Goal: Task Accomplishment & Management: Use online tool/utility

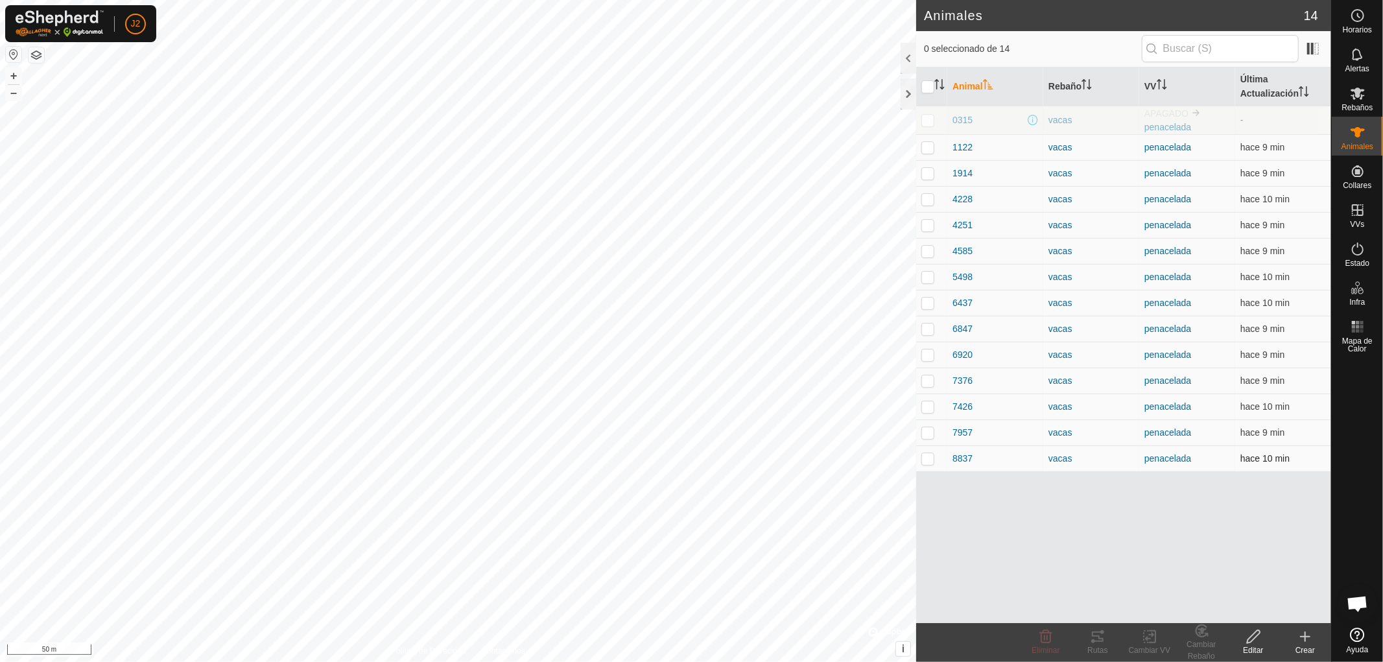
click at [927, 458] on p-checkbox at bounding box center [927, 458] width 13 height 10
click at [1096, 634] on icon at bounding box center [1098, 637] width 16 height 16
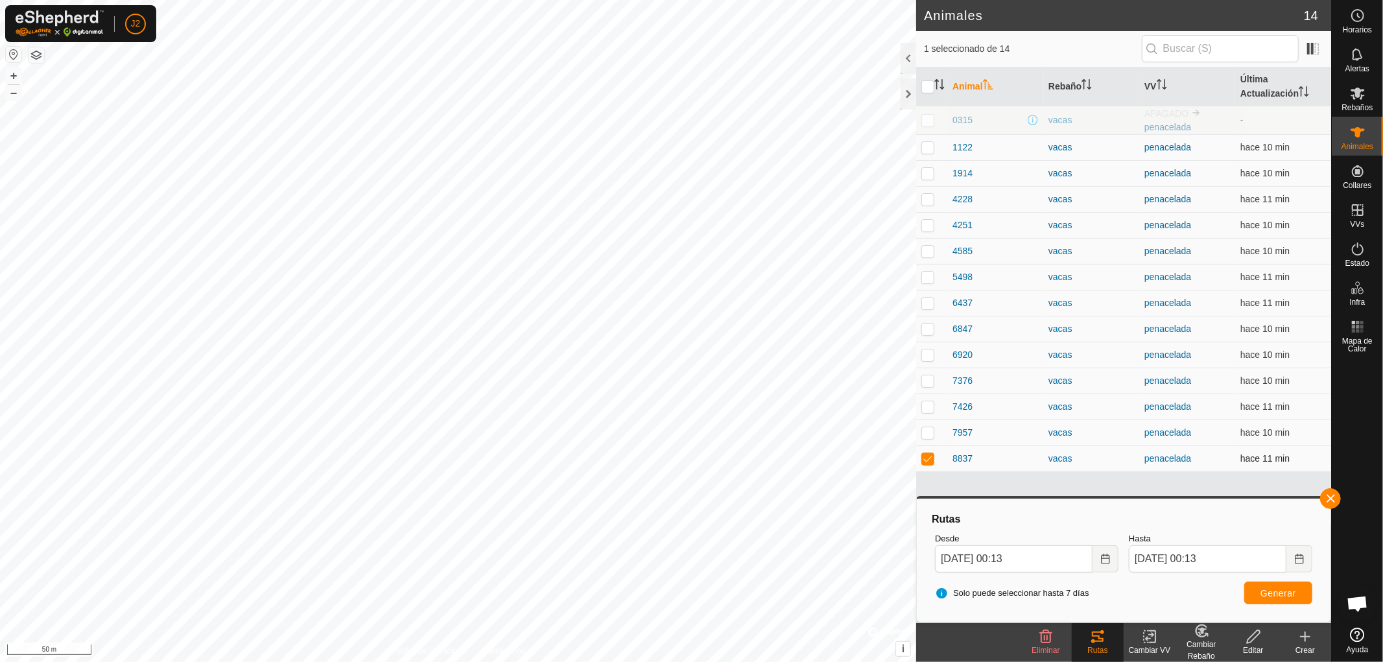
click at [926, 456] on p-checkbox at bounding box center [927, 458] width 13 height 10
checkbox input "false"
click at [1324, 498] on button "button" at bounding box center [1330, 498] width 21 height 21
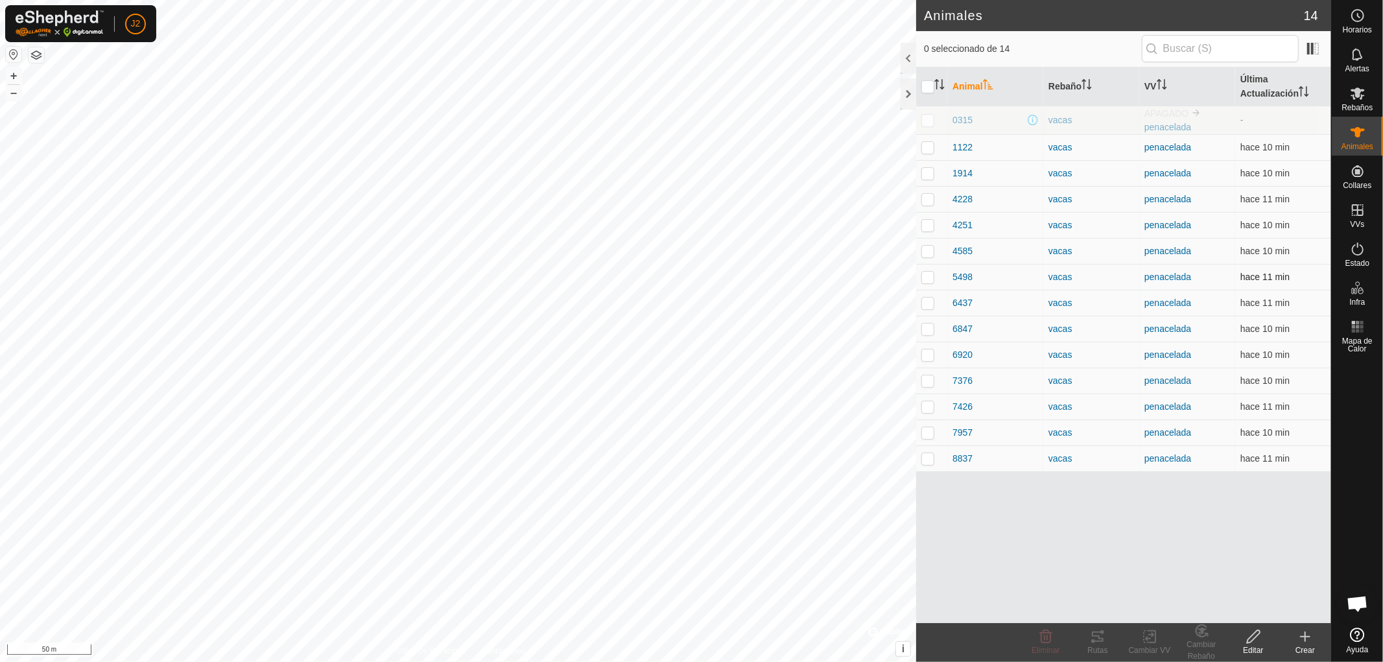
click at [925, 279] on p-checkbox at bounding box center [927, 277] width 13 height 10
click at [1096, 640] on icon at bounding box center [1098, 636] width 12 height 10
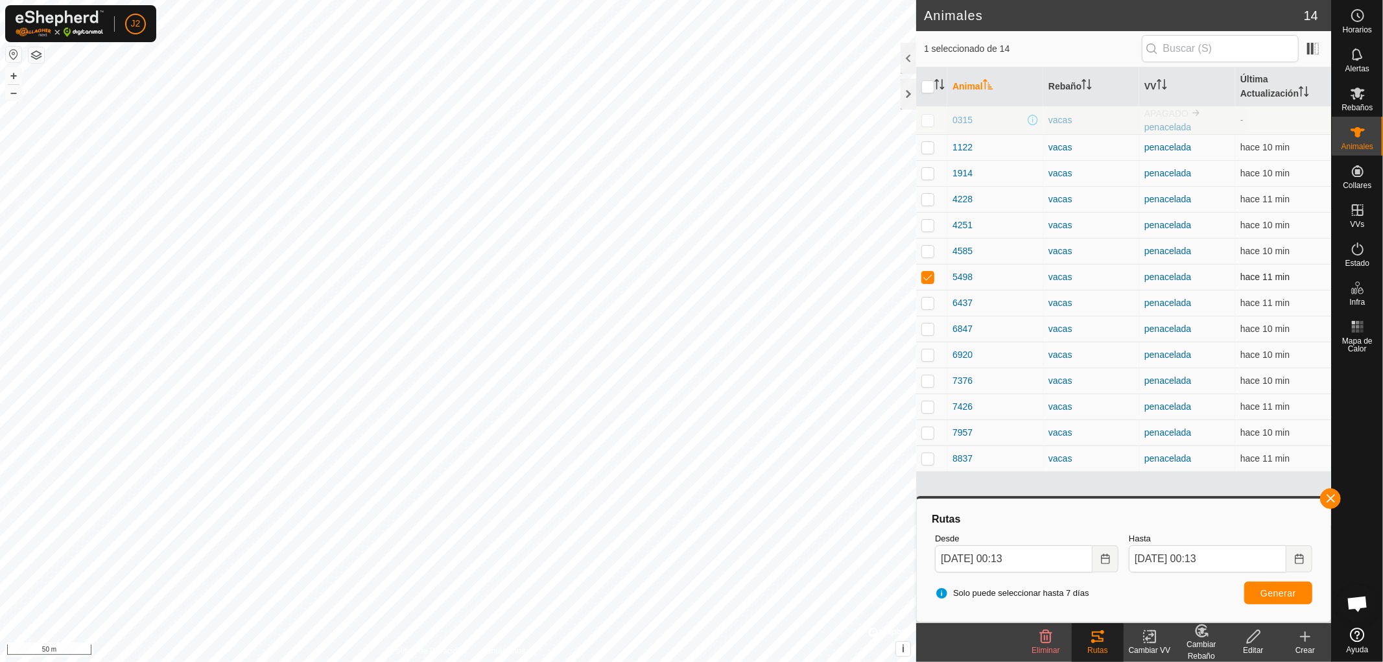
click at [928, 272] on p-checkbox at bounding box center [927, 277] width 13 height 10
checkbox input "false"
click at [1328, 497] on button "button" at bounding box center [1330, 498] width 21 height 21
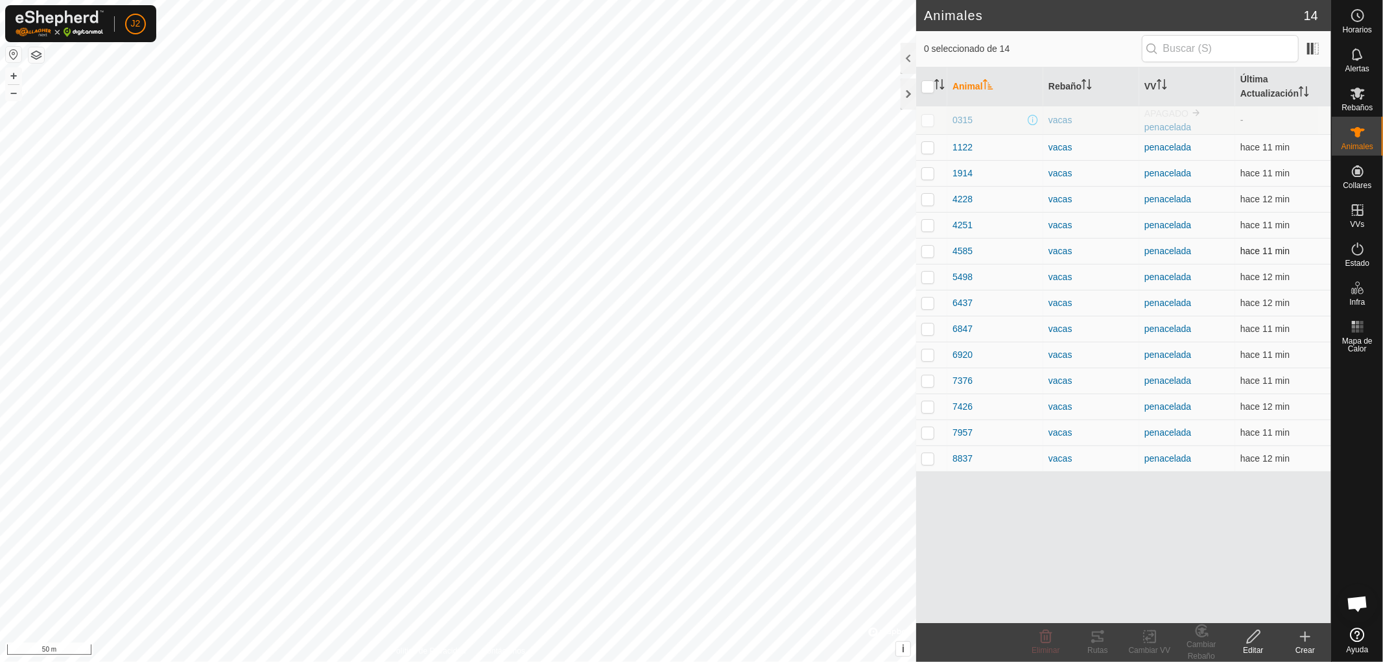
click at [926, 251] on p-checkbox at bounding box center [927, 251] width 13 height 10
click at [1096, 640] on icon at bounding box center [1098, 636] width 12 height 10
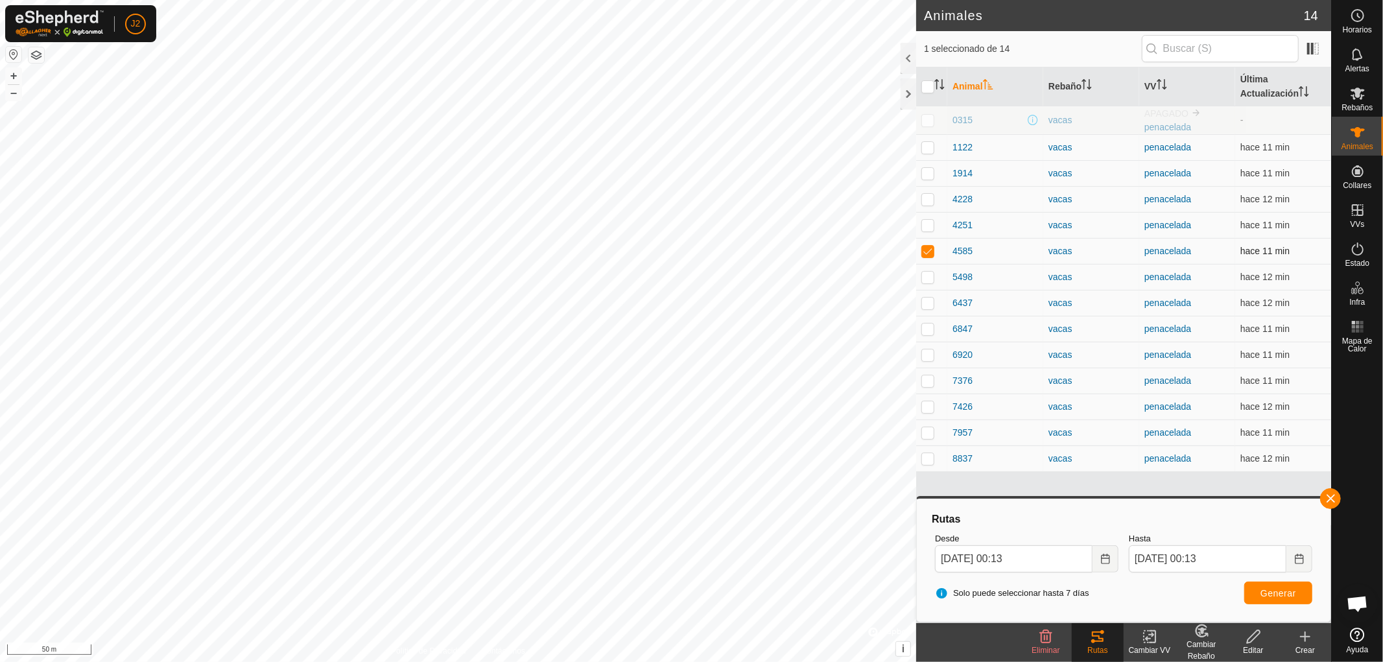
click at [924, 249] on p-checkbox at bounding box center [927, 251] width 13 height 10
checkbox input "false"
click at [1322, 493] on button "button" at bounding box center [1330, 498] width 21 height 21
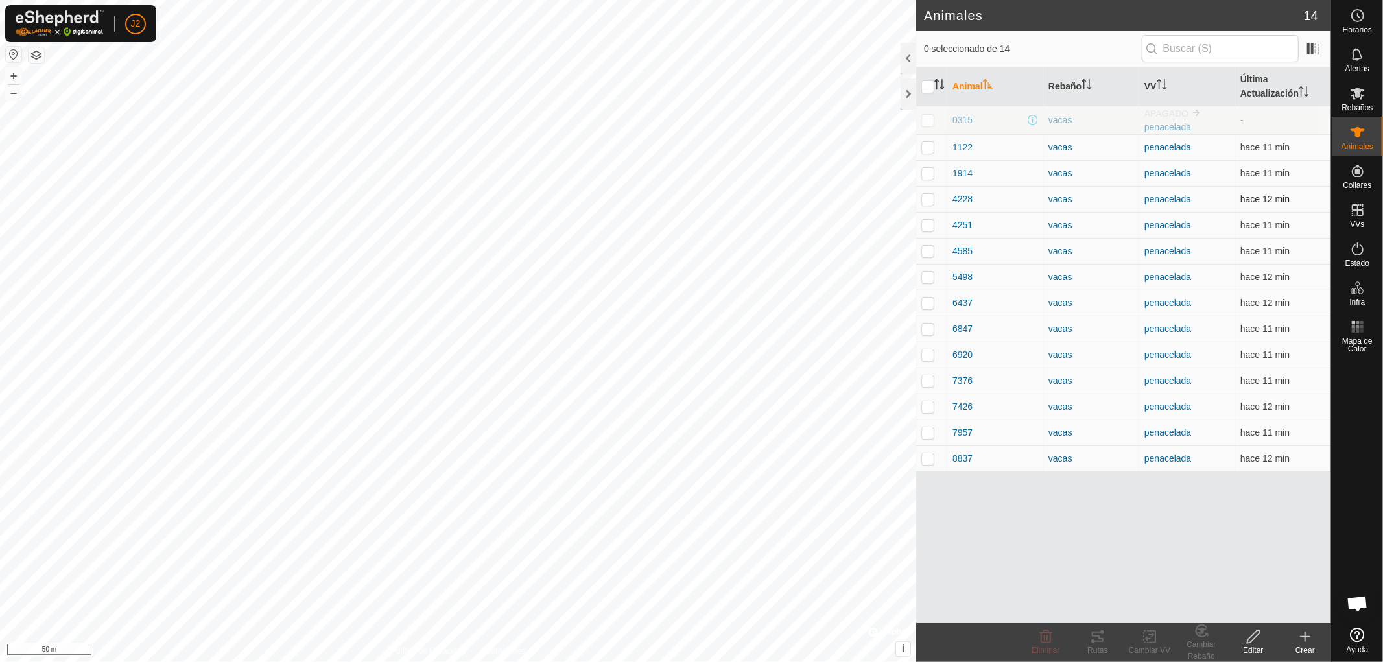
click at [928, 199] on p-checkbox at bounding box center [927, 199] width 13 height 10
click at [1092, 644] on div "Rutas" at bounding box center [1098, 650] width 52 height 12
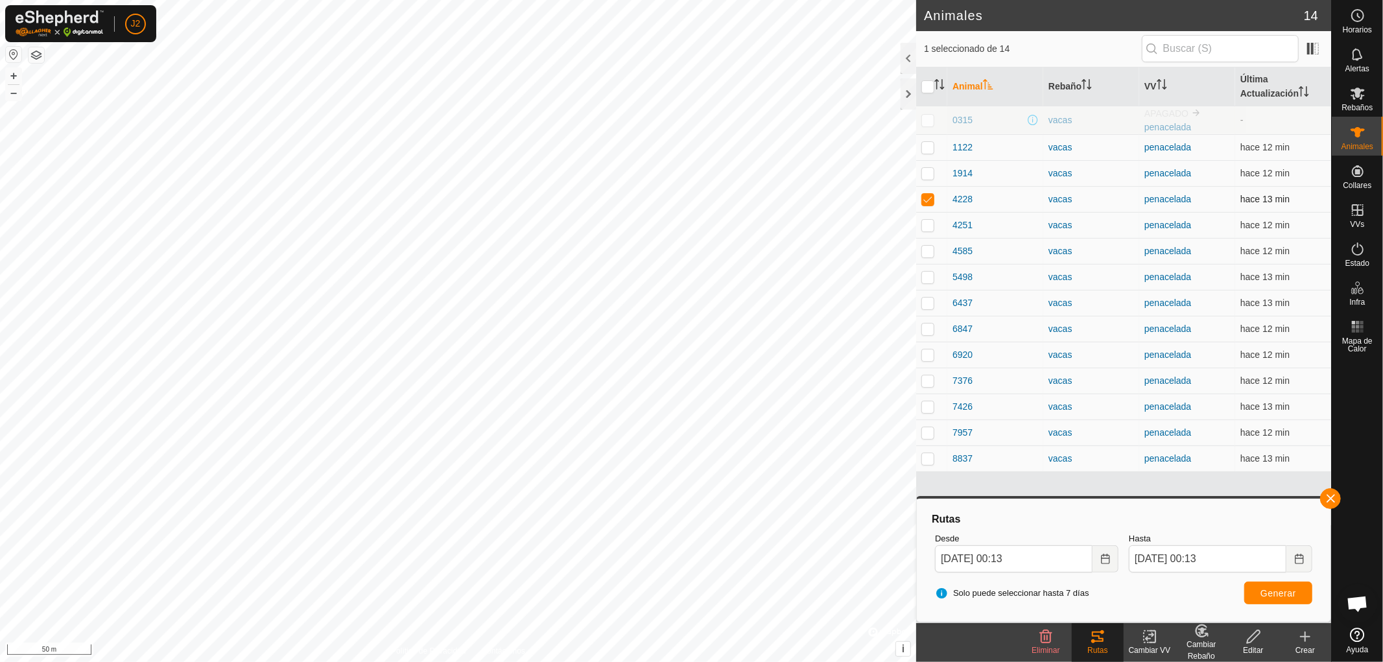
click at [930, 196] on p-checkbox at bounding box center [927, 199] width 13 height 10
checkbox input "false"
click at [1330, 497] on button "button" at bounding box center [1330, 498] width 21 height 21
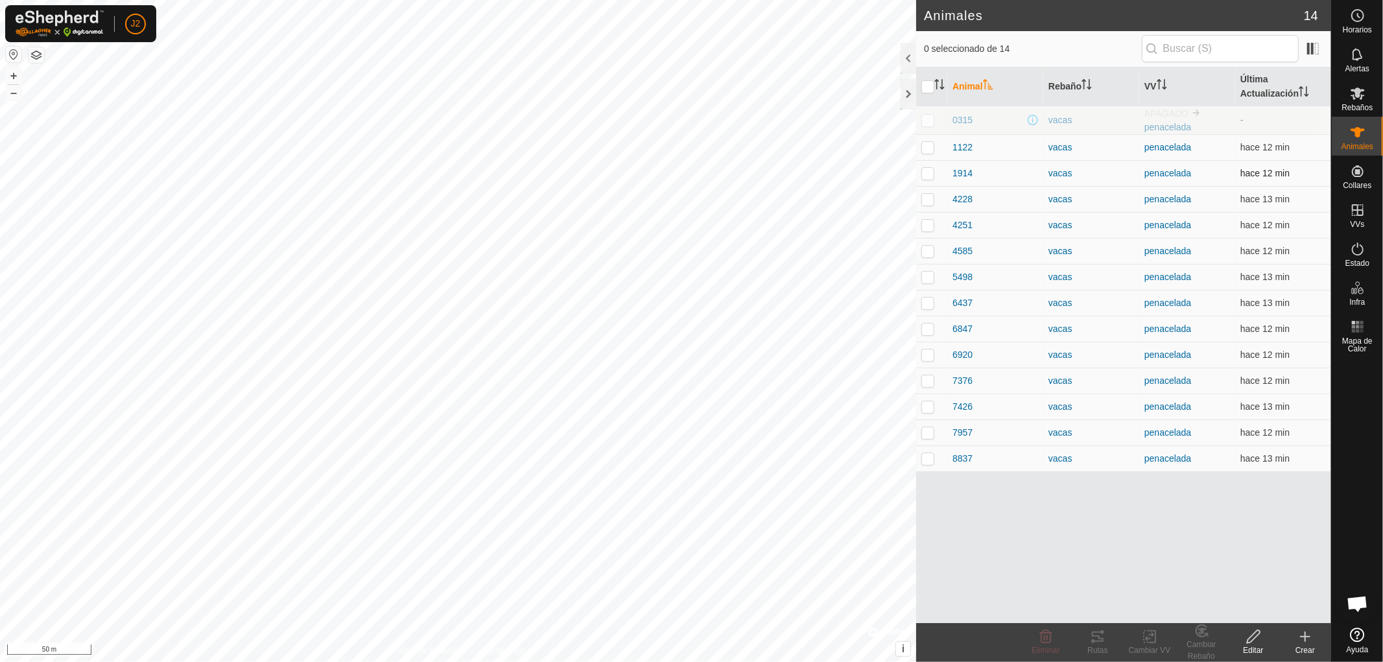
click at [928, 174] on p-checkbox at bounding box center [927, 173] width 13 height 10
click at [1096, 644] on div "Rutas" at bounding box center [1098, 650] width 52 height 12
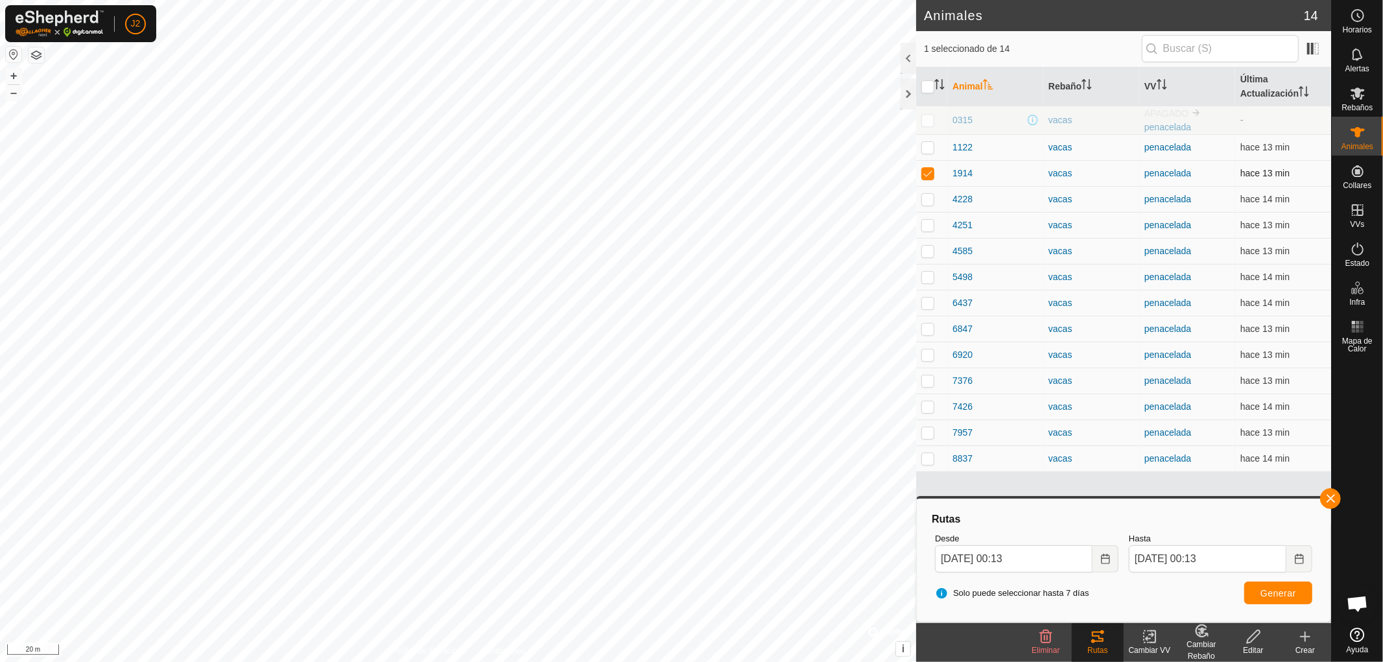
click at [927, 176] on p-checkbox at bounding box center [927, 173] width 13 height 10
checkbox input "false"
drag, startPoint x: 1335, startPoint y: 497, endPoint x: 1315, endPoint y: 478, distance: 28.4
click at [1333, 496] on button "button" at bounding box center [1330, 498] width 21 height 21
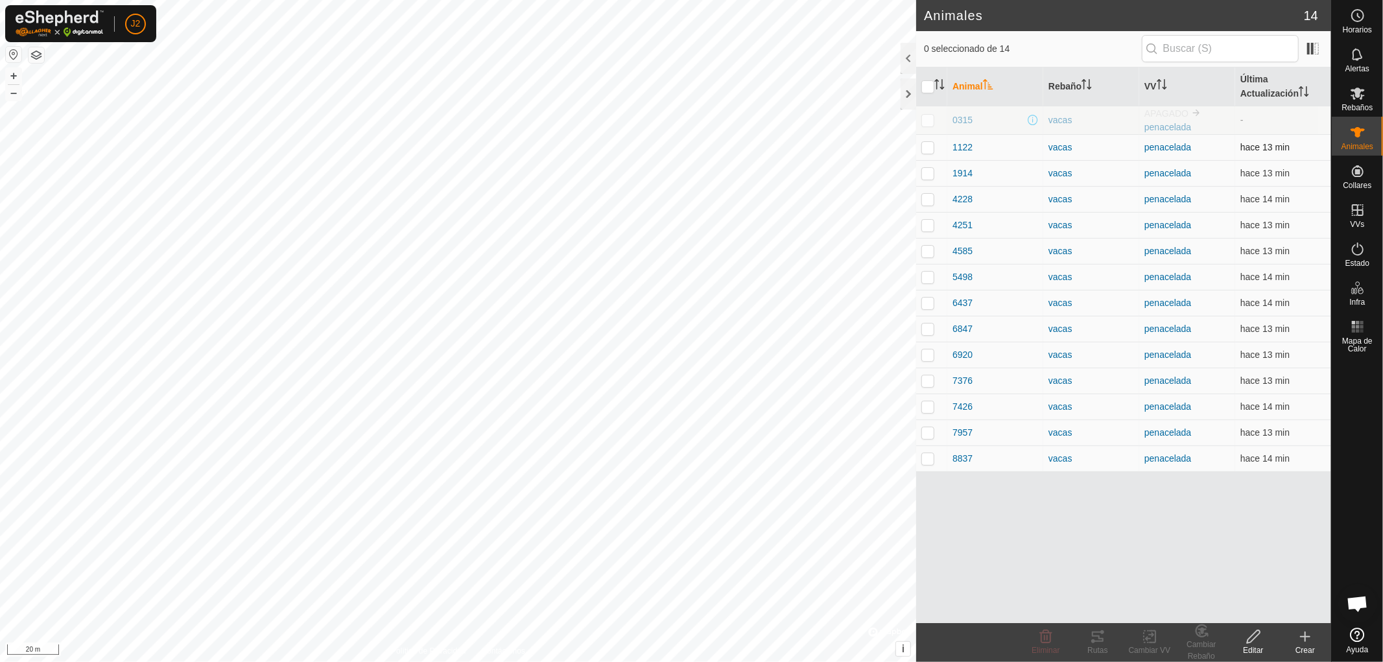
click at [927, 149] on p-checkbox at bounding box center [927, 147] width 13 height 10
click at [1105, 640] on tracks-svg-icon at bounding box center [1098, 637] width 52 height 16
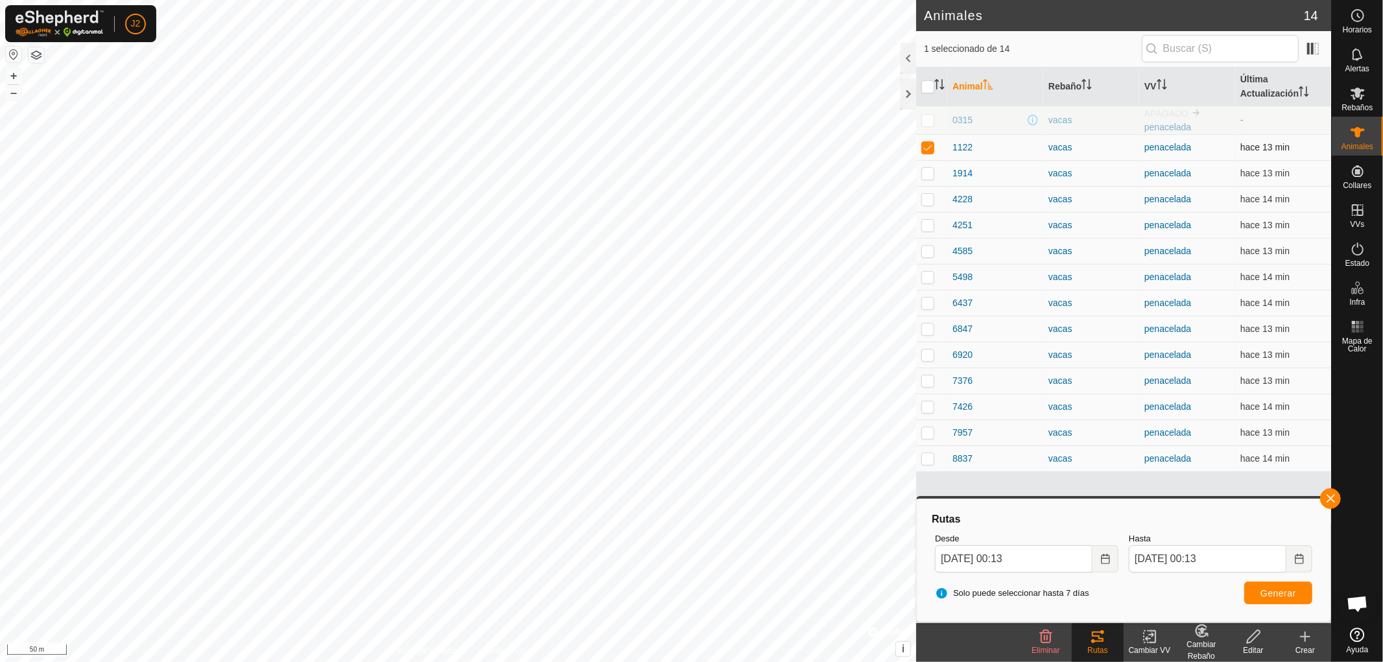
click at [926, 148] on p-checkbox at bounding box center [927, 147] width 13 height 10
checkbox input "false"
click at [1331, 490] on button "button" at bounding box center [1330, 498] width 21 height 21
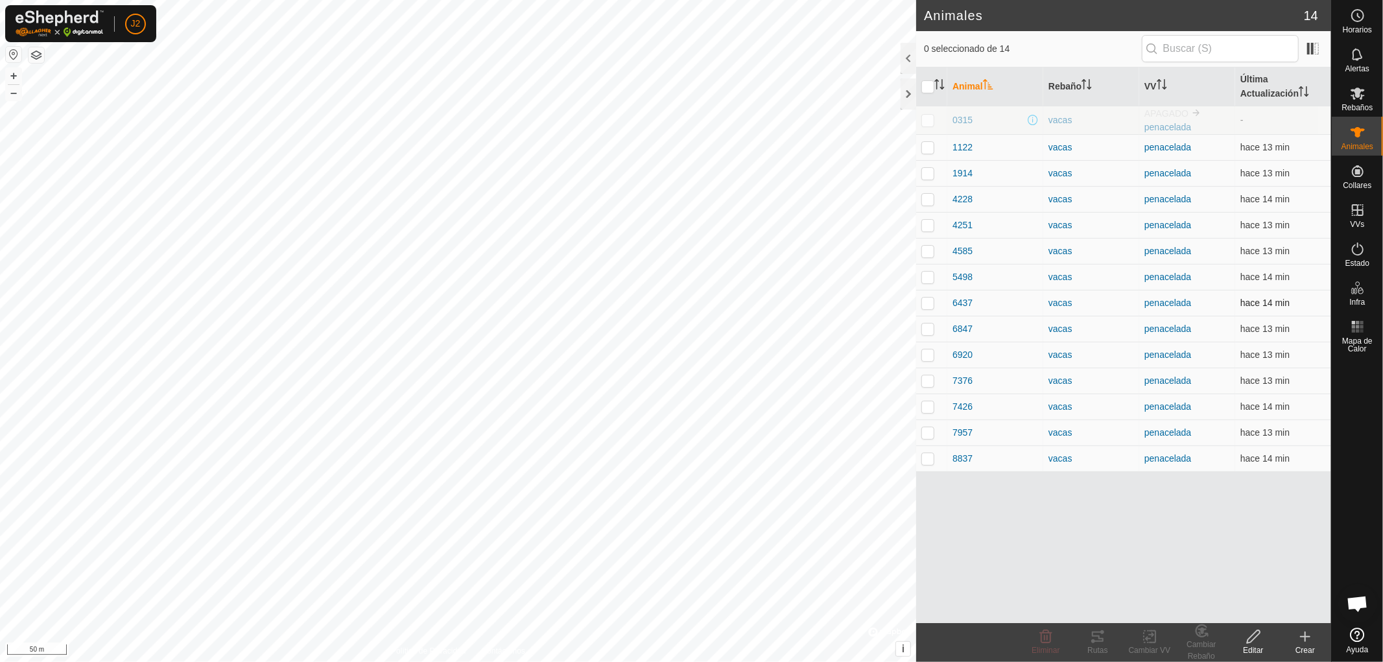
click at [924, 303] on p-checkbox at bounding box center [927, 303] width 13 height 10
click at [1091, 645] on div "Rutas" at bounding box center [1098, 650] width 52 height 12
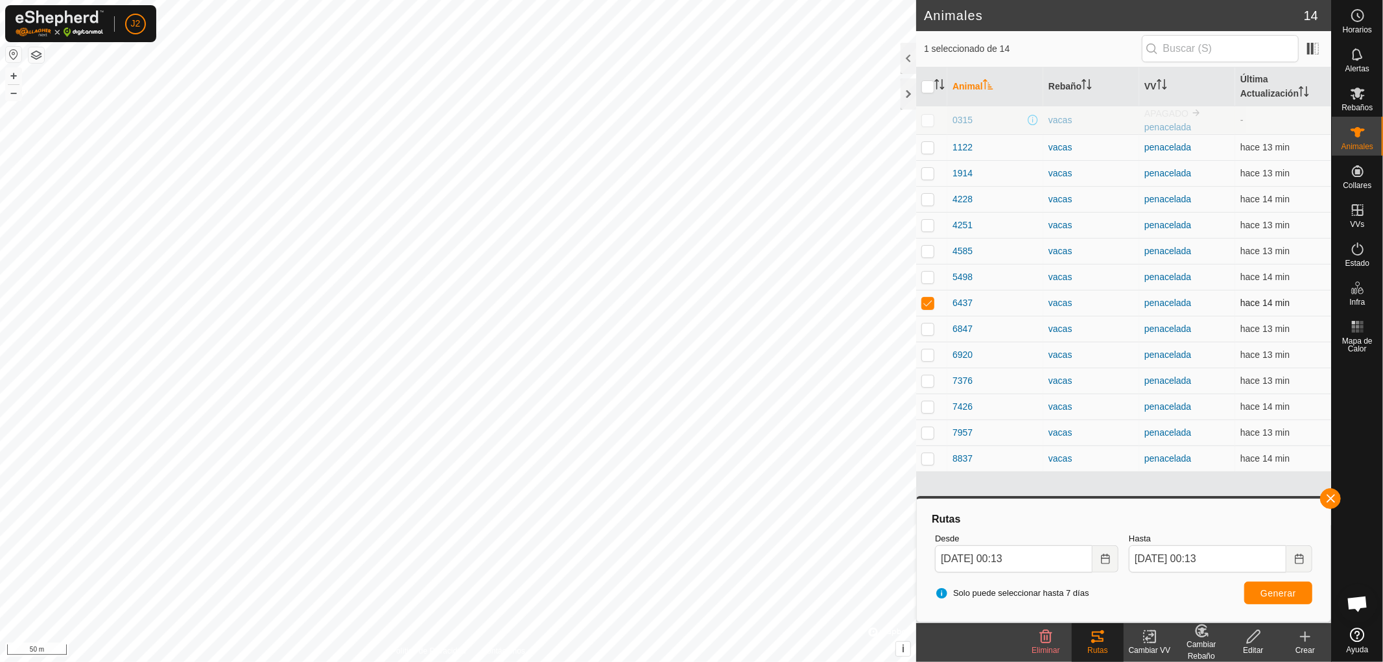
click at [928, 305] on p-checkbox at bounding box center [927, 303] width 13 height 10
checkbox input "false"
click at [1329, 493] on button "button" at bounding box center [1330, 498] width 21 height 21
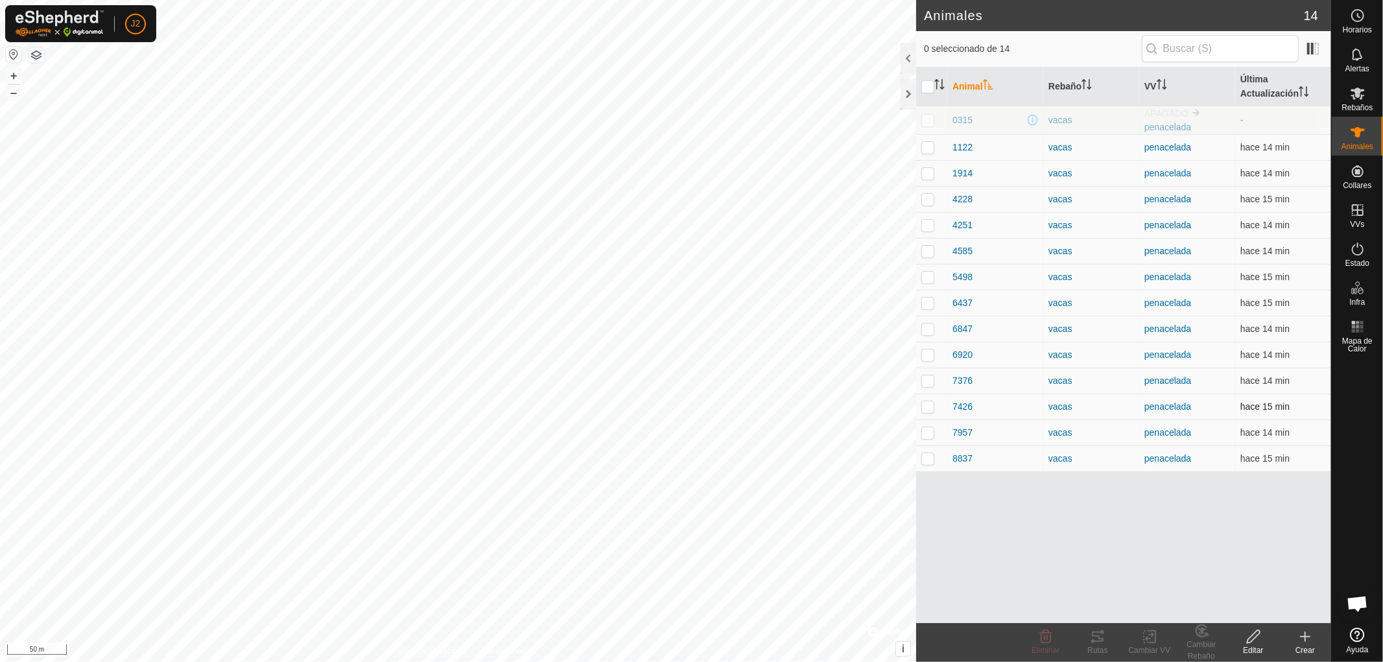
click at [927, 401] on td at bounding box center [931, 406] width 31 height 26
click at [1104, 638] on icon at bounding box center [1098, 637] width 16 height 16
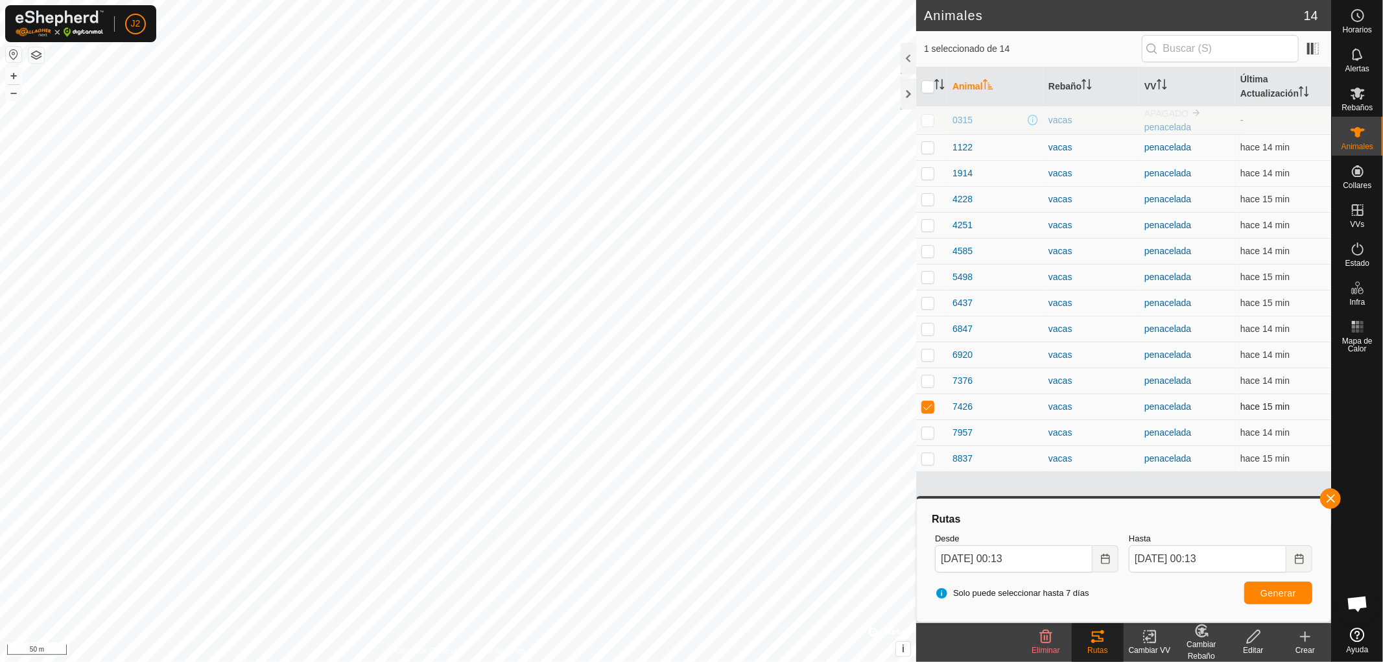
click at [926, 406] on p-checkbox at bounding box center [927, 406] width 13 height 10
checkbox input "false"
click at [1326, 497] on button "button" at bounding box center [1330, 498] width 21 height 21
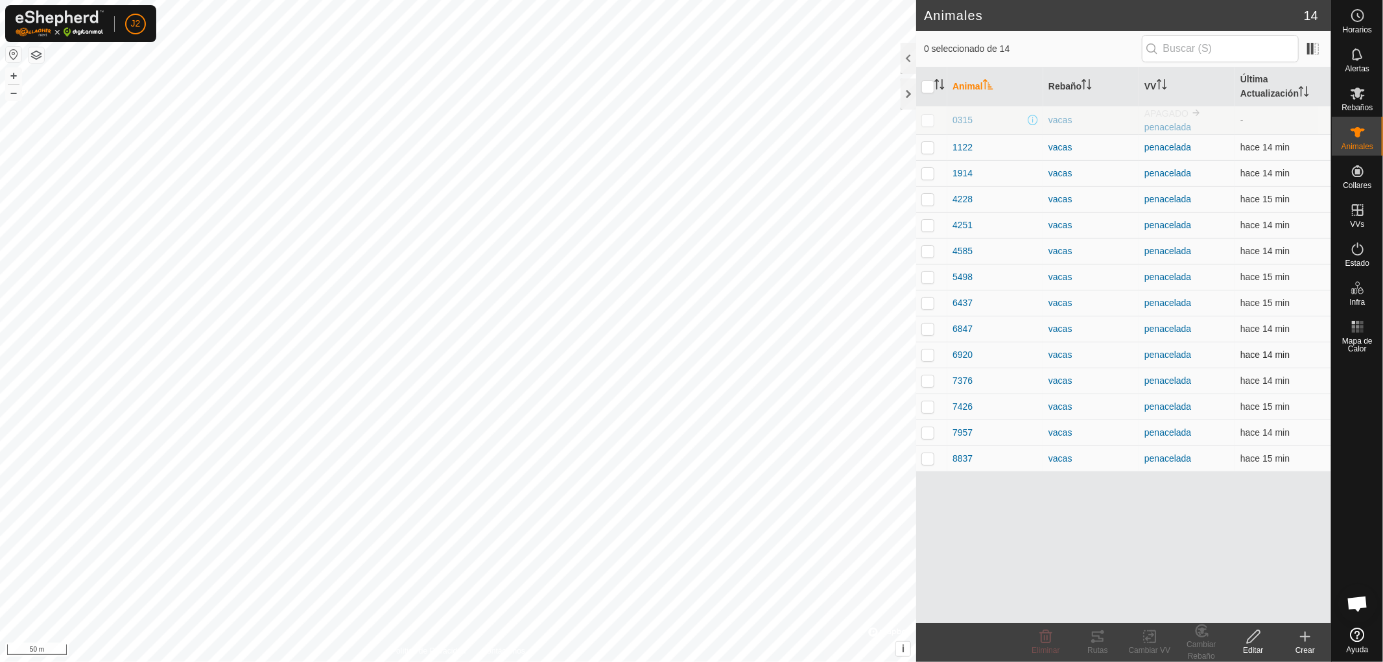
click at [930, 353] on p-checkbox at bounding box center [927, 354] width 13 height 10
click at [1097, 639] on icon at bounding box center [1098, 637] width 16 height 16
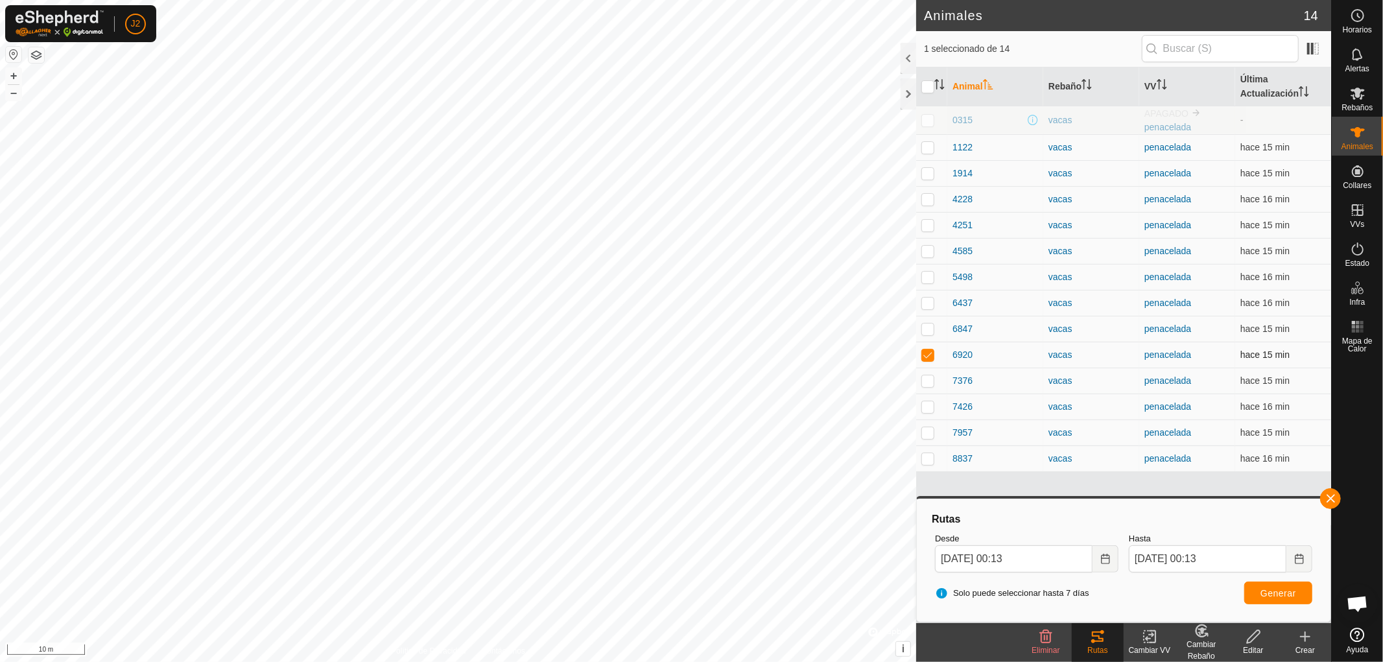
click at [930, 351] on p-checkbox at bounding box center [927, 354] width 13 height 10
checkbox input "false"
click at [1329, 495] on button "button" at bounding box center [1330, 498] width 21 height 21
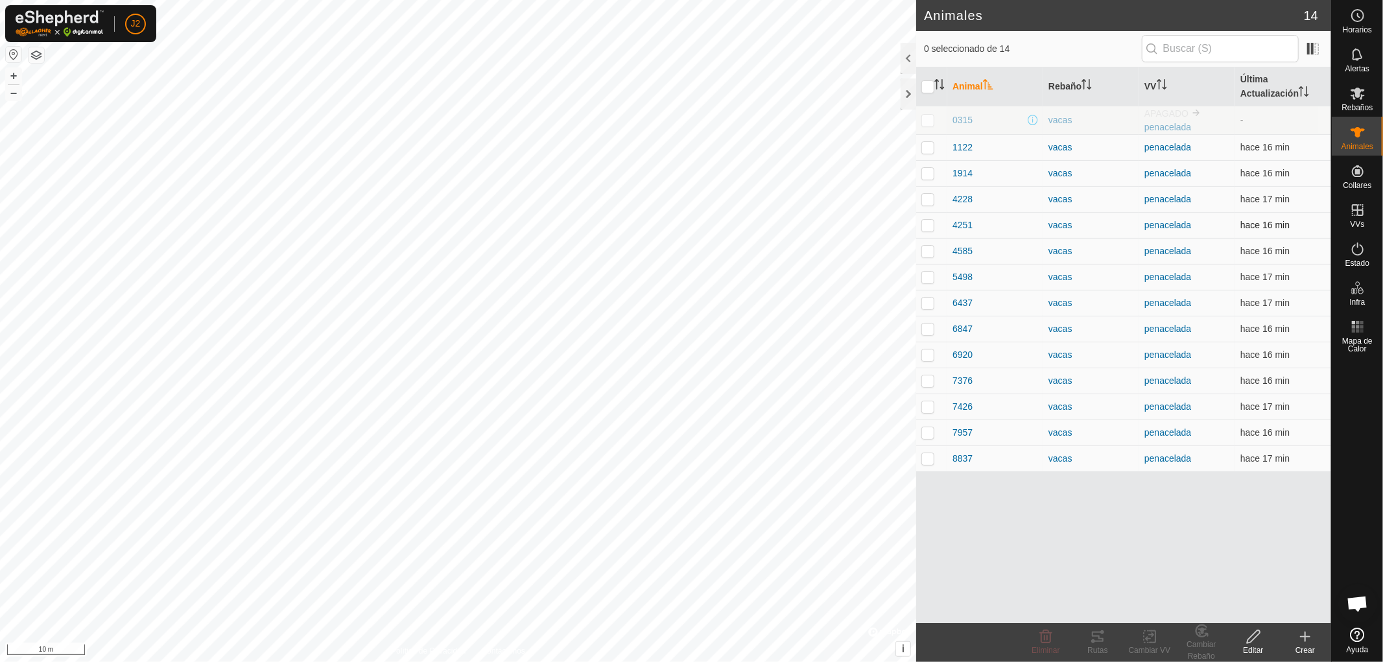
click at [922, 225] on p-checkbox at bounding box center [927, 225] width 13 height 10
click at [1091, 646] on div "Rutas" at bounding box center [1098, 650] width 52 height 12
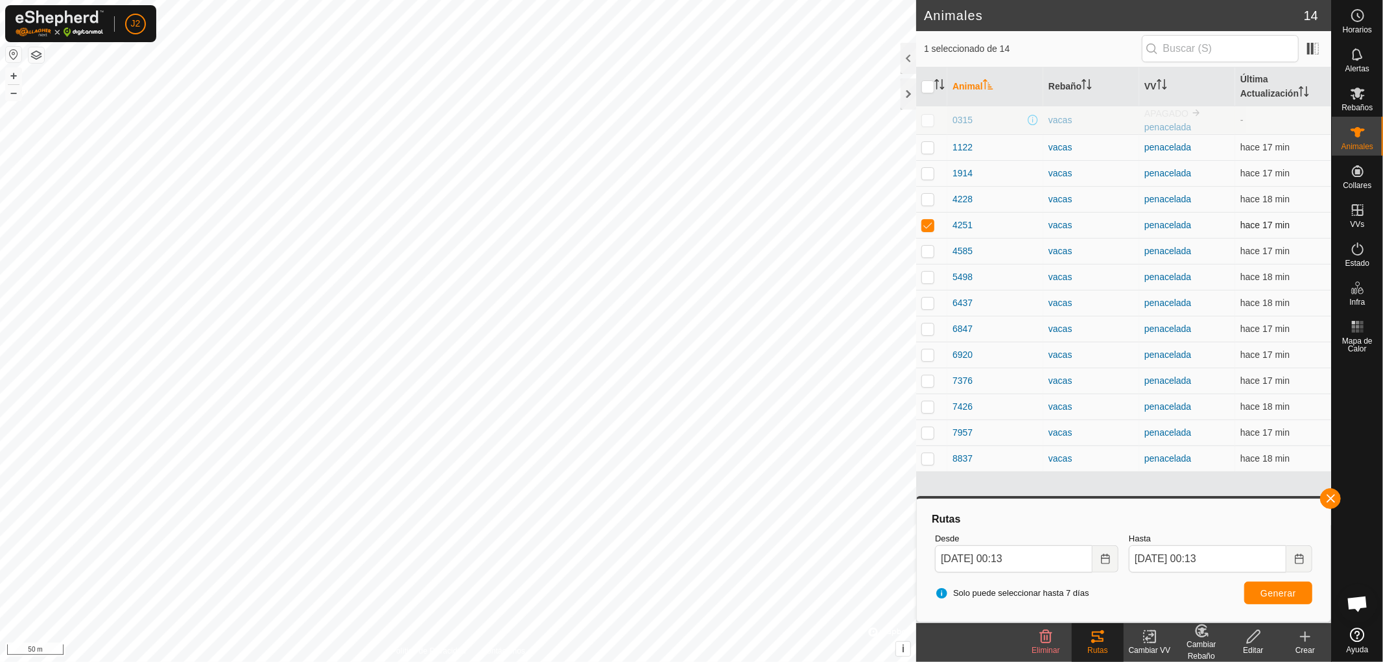
click at [924, 225] on p-checkbox at bounding box center [927, 225] width 13 height 10
checkbox input "false"
click at [1332, 495] on button "button" at bounding box center [1330, 498] width 21 height 21
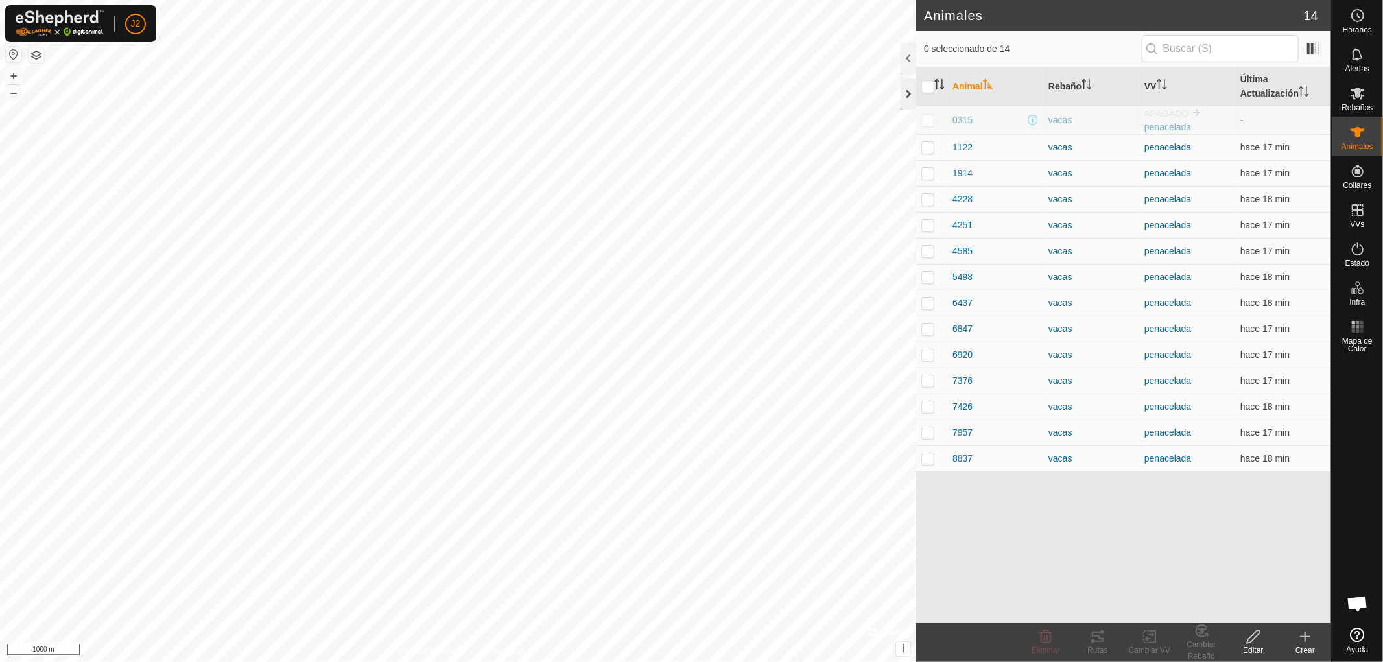
click at [909, 96] on div at bounding box center [908, 93] width 16 height 31
